Goal: Browse casually

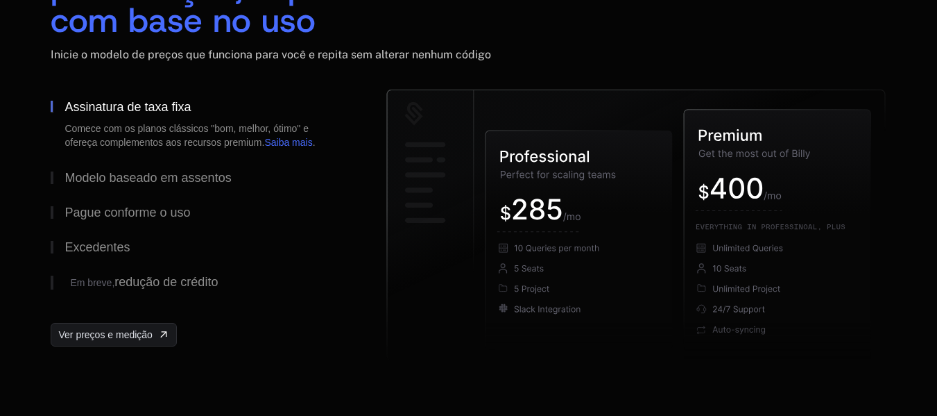
scroll to position [2294, 0]
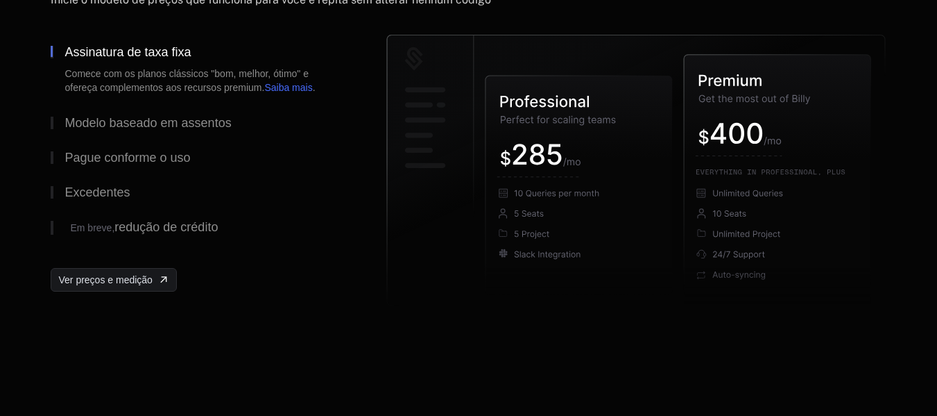
click at [890, 187] on div "Ative qualquer modelo de precificação , especialmente com base no uso Inicie o …" at bounding box center [468, 46] width 902 height 534
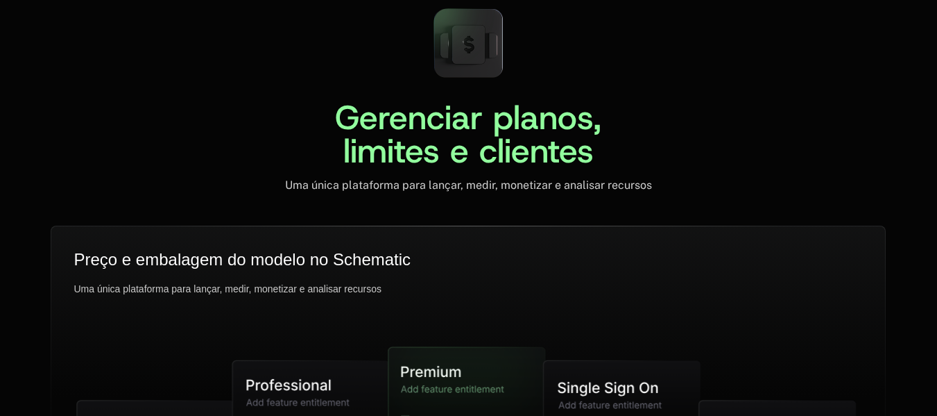
scroll to position [3427, 0]
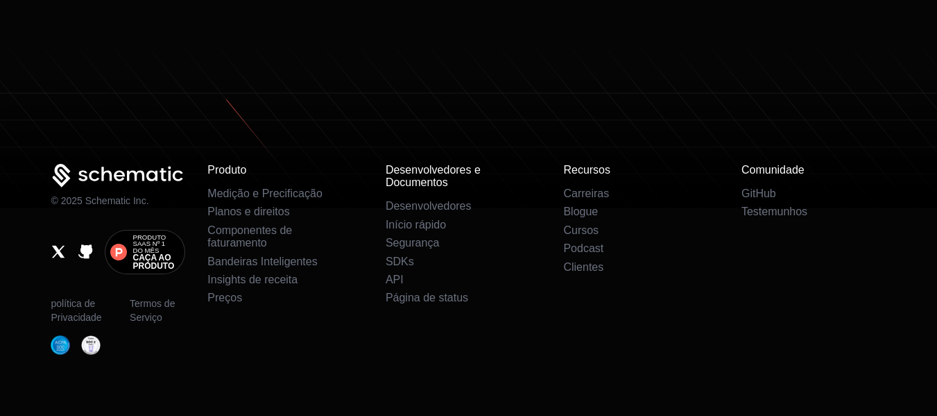
scroll to position [9088, 0]
